Goal: Task Accomplishment & Management: Use online tool/utility

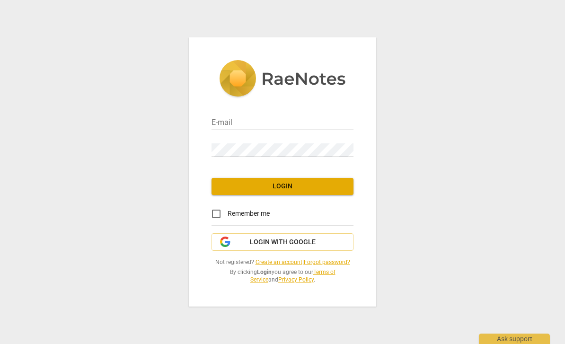
click at [270, 242] on span "Login with Google" at bounding box center [283, 241] width 66 height 9
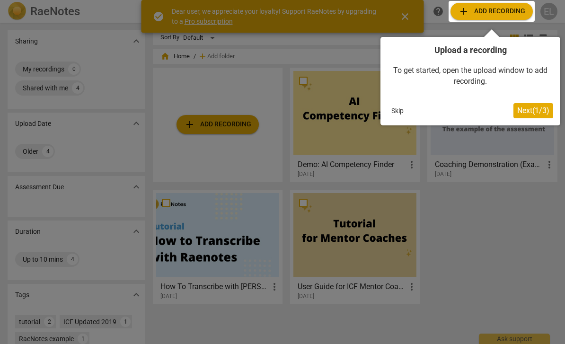
click at [478, 259] on div at bounding box center [282, 172] width 565 height 344
click at [521, 110] on span "Next ( 1 / 3 )" at bounding box center [533, 110] width 32 height 9
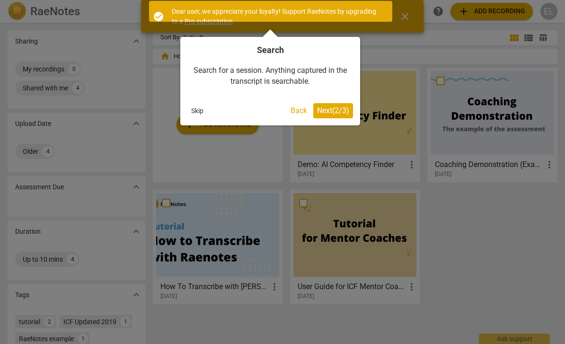
click at [322, 107] on span "Next ( 2 / 3 )" at bounding box center [333, 110] width 32 height 9
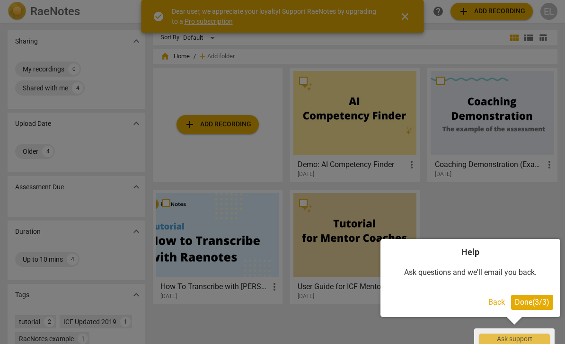
click at [532, 297] on span "Done ( 3 / 3 )" at bounding box center [531, 301] width 35 height 9
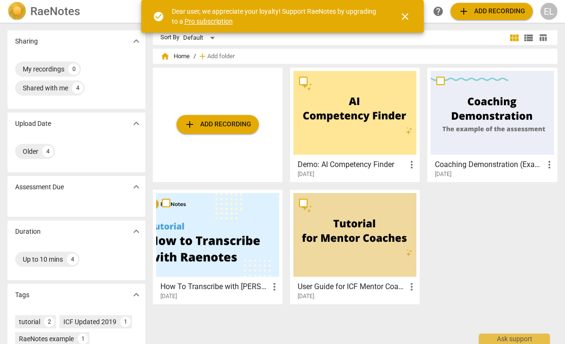
click at [484, 14] on span "add Add recording" at bounding box center [491, 11] width 67 height 11
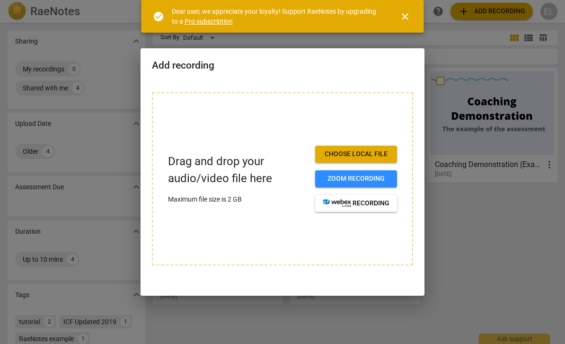
click at [331, 154] on span "Choose local file" at bounding box center [356, 153] width 67 height 9
click at [339, 156] on span "Choose local file" at bounding box center [356, 153] width 67 height 9
click at [478, 121] on div at bounding box center [282, 172] width 565 height 344
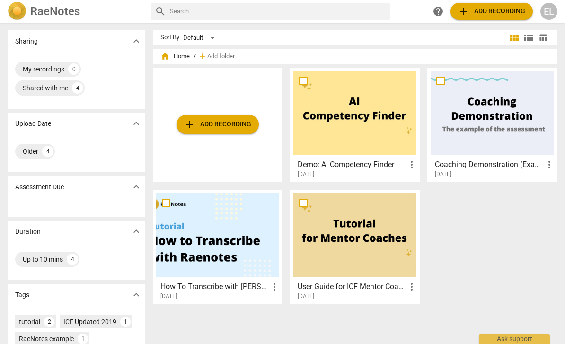
click at [468, 127] on div at bounding box center [491, 113] width 123 height 84
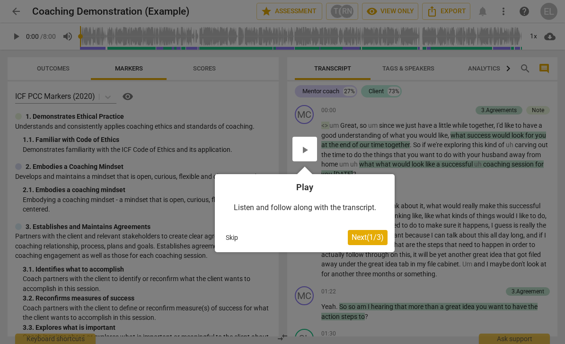
click at [353, 235] on span "Next ( 1 / 3 )" at bounding box center [367, 237] width 32 height 9
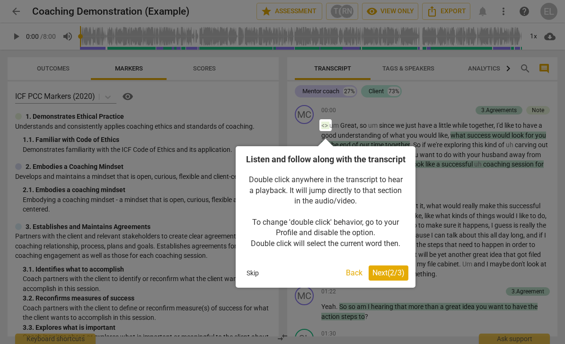
click at [381, 276] on button "Next ( 2 / 3 )" at bounding box center [388, 272] width 40 height 15
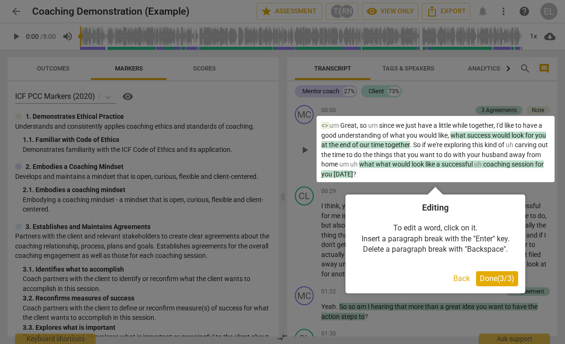
click at [487, 273] on button "Done ( 3 / 3 )" at bounding box center [497, 278] width 42 height 15
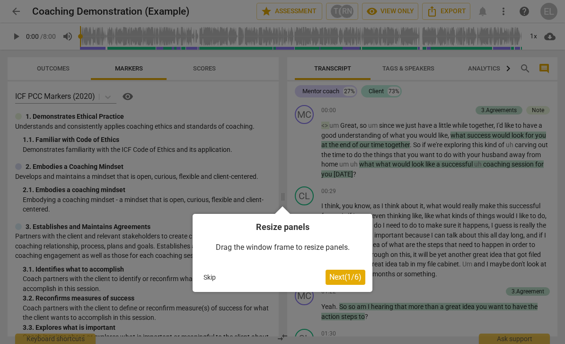
click at [335, 270] on button "Next ( 1 / 6 )" at bounding box center [345, 277] width 40 height 15
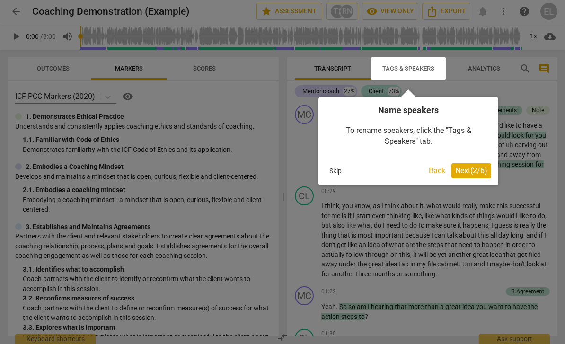
click at [477, 163] on button "Next ( 2 / 6 )" at bounding box center [471, 170] width 40 height 15
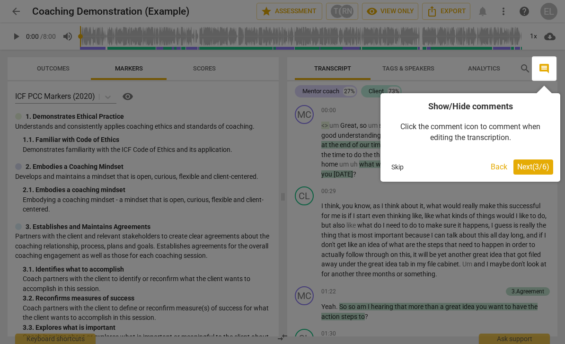
click at [526, 162] on span "Next ( 3 / 6 )" at bounding box center [533, 166] width 32 height 9
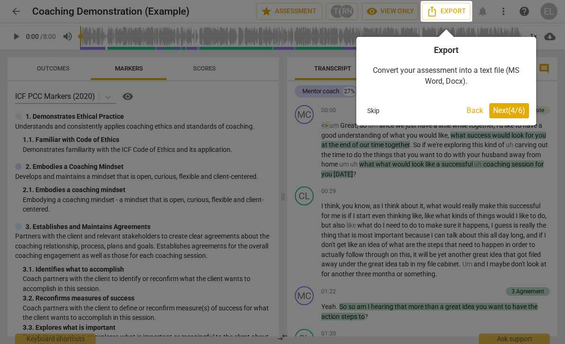
click at [495, 109] on span "Next ( 4 / 6 )" at bounding box center [509, 110] width 32 height 9
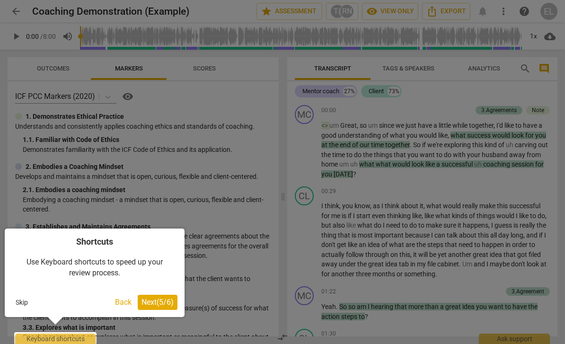
click at [145, 297] on span "Next ( 5 / 6 )" at bounding box center [157, 301] width 32 height 9
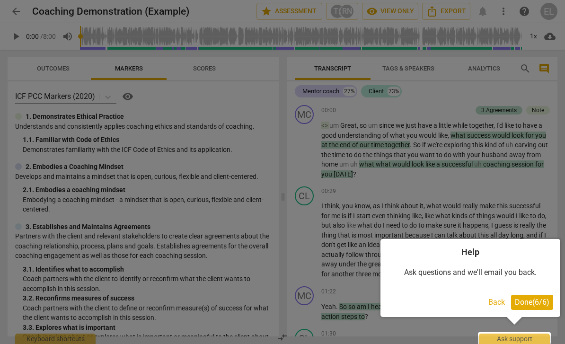
click at [536, 298] on span "Done ( 6 / 6 )" at bounding box center [531, 301] width 35 height 9
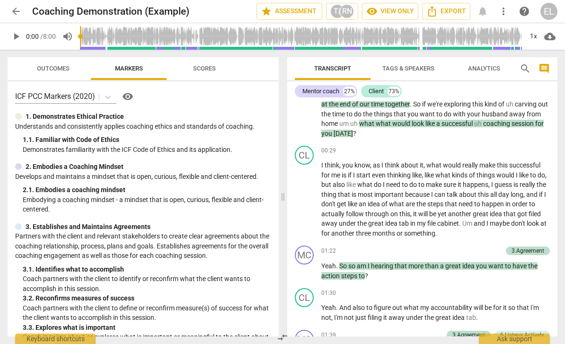
click at [206, 70] on span "Scores" at bounding box center [204, 68] width 23 height 7
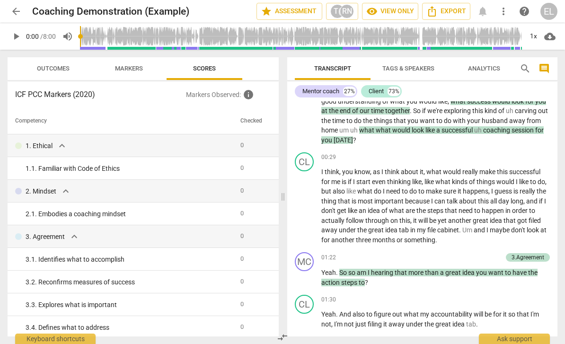
scroll to position [34, 0]
click at [44, 67] on span "Outcomes" at bounding box center [53, 68] width 33 height 7
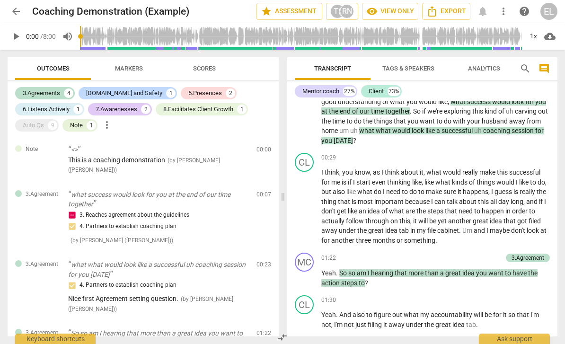
scroll to position [0, 0]
click at [17, 12] on span "arrow_back" at bounding box center [15, 11] width 11 height 11
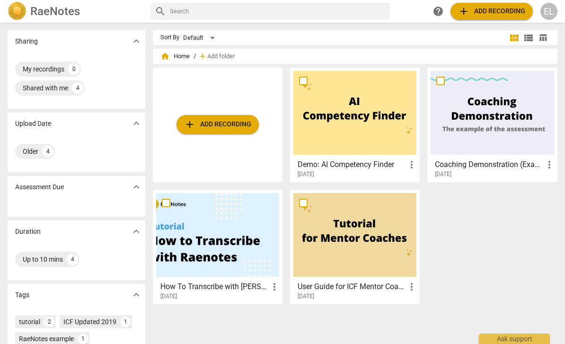
click at [197, 123] on span "add Add recording" at bounding box center [217, 124] width 67 height 11
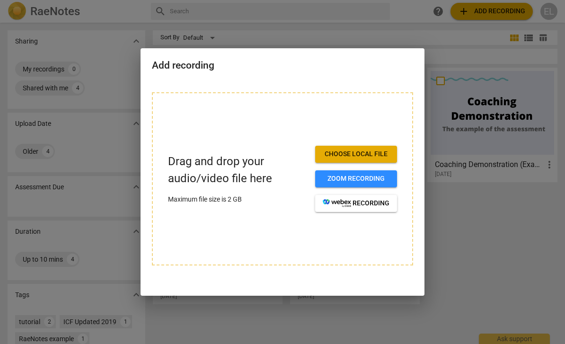
click at [117, 66] on div at bounding box center [282, 172] width 565 height 344
